Goal: Information Seeking & Learning: Check status

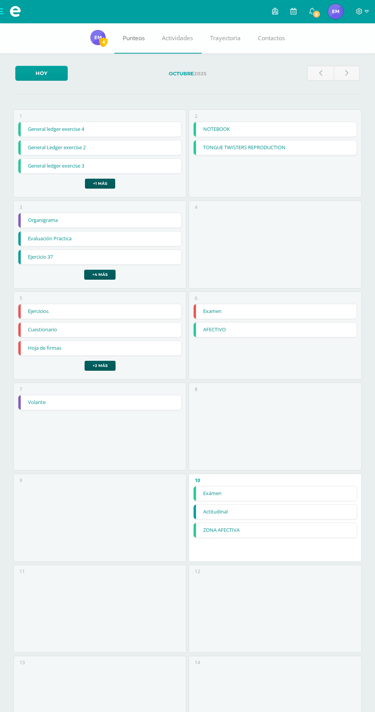
click at [137, 33] on link "Punteos" at bounding box center [133, 38] width 39 height 31
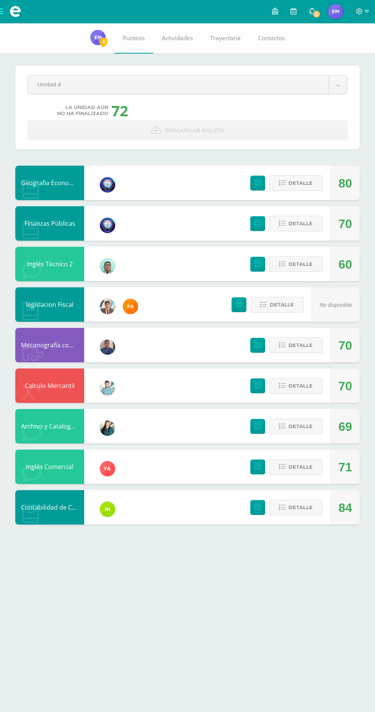
click at [314, 12] on span "5" at bounding box center [316, 14] width 8 height 8
click at [315, 12] on icon at bounding box center [312, 11] width 6 height 7
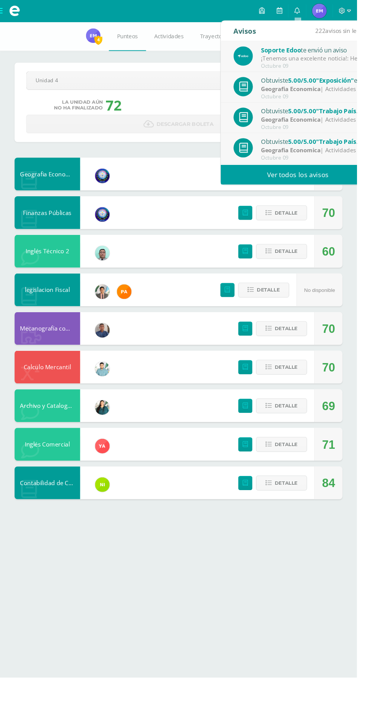
click at [359, 54] on div "Soporte Edoo te envió un aviso" at bounding box center [327, 52] width 106 height 10
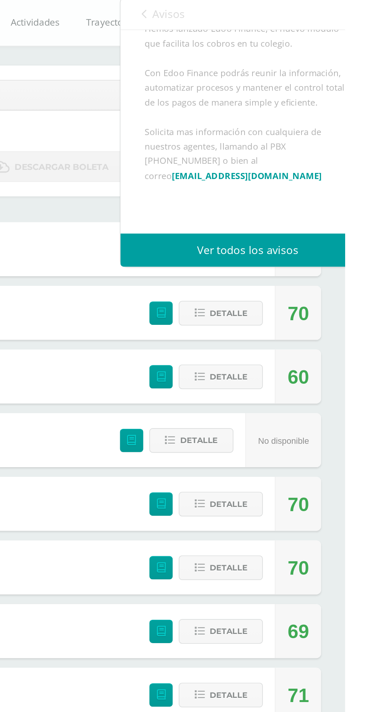
scroll to position [59, 0]
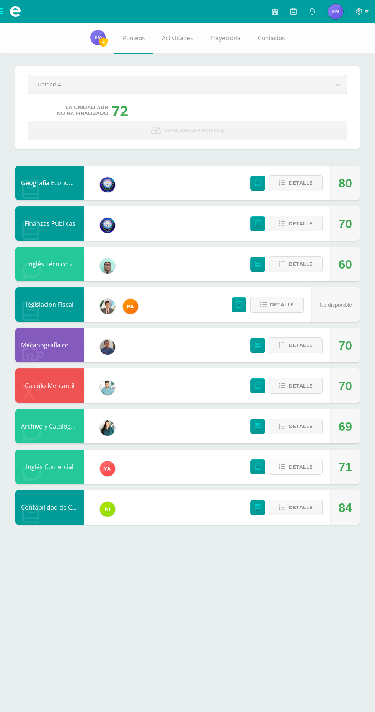
click at [315, 461] on button "Detalle" at bounding box center [296, 467] width 54 height 16
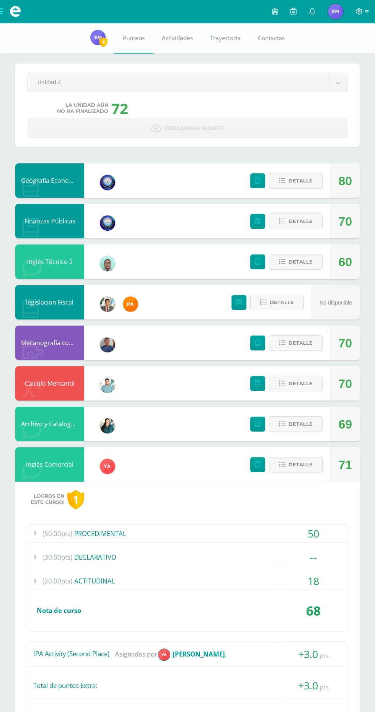
scroll to position [27, 0]
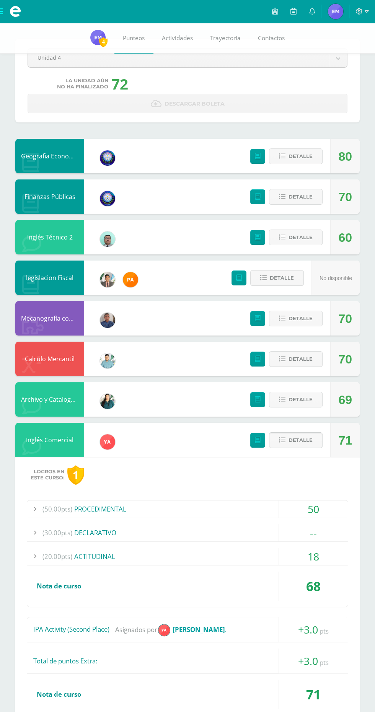
click at [306, 443] on span "Detalle" at bounding box center [301, 440] width 24 height 14
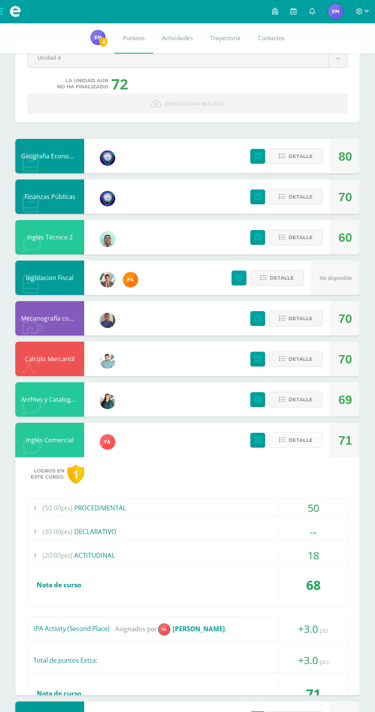
scroll to position [0, 0]
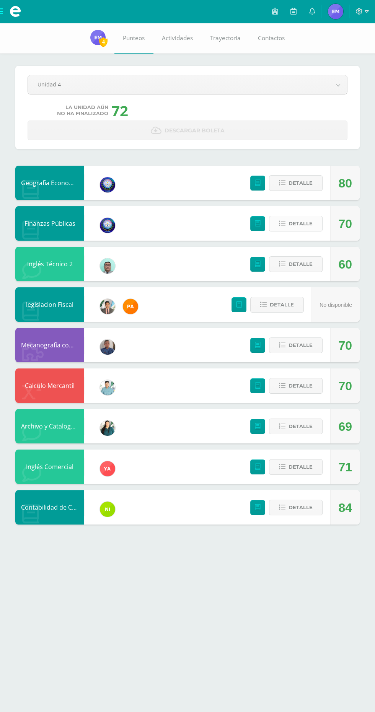
click at [296, 219] on span "Detalle" at bounding box center [301, 224] width 24 height 14
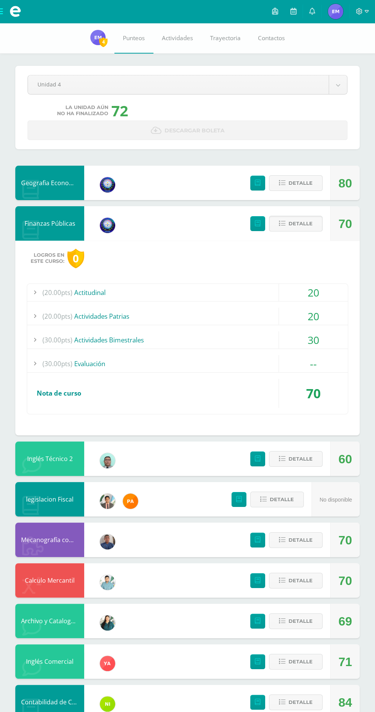
click at [118, 383] on div "(100%) Nota de curso" at bounding box center [187, 393] width 321 height 29
click at [292, 180] on span "Detalle" at bounding box center [301, 183] width 24 height 14
